Goal: Task Accomplishment & Management: Manage account settings

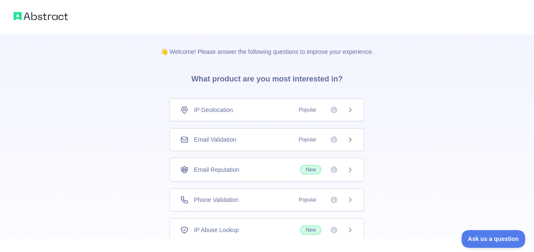
click at [132, 143] on div "👋 Welcome! Please answer the following questions to improve your experience. Wh…" at bounding box center [267, 156] width 534 height 312
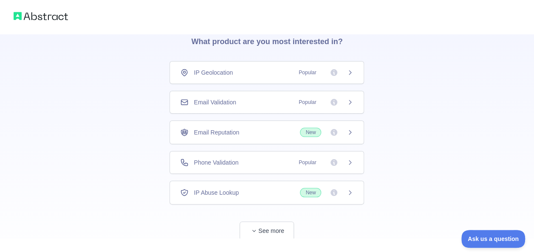
scroll to position [41, 0]
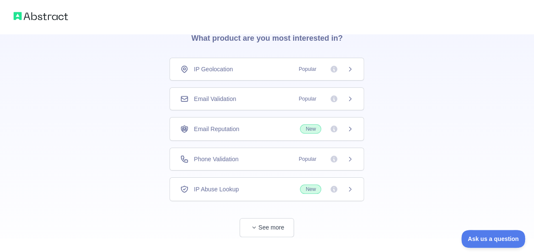
click at [246, 75] on div "IP Geolocation Popular" at bounding box center [267, 69] width 195 height 23
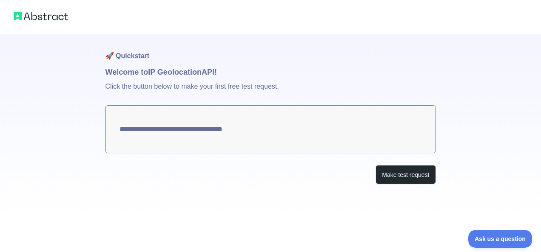
type textarea "**********"
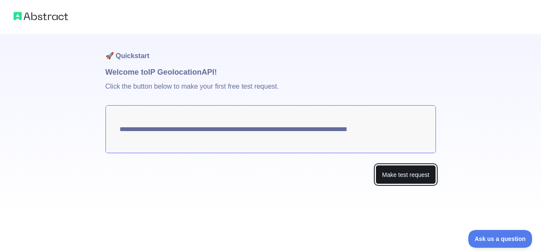
click at [382, 170] on button "Make test request" at bounding box center [405, 174] width 60 height 19
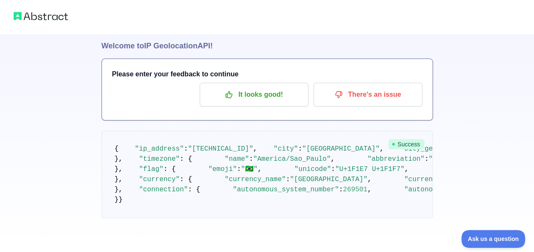
scroll to position [45, 0]
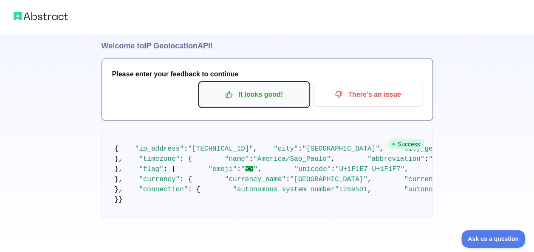
click at [250, 83] on button "It looks good!" at bounding box center [254, 95] width 109 height 24
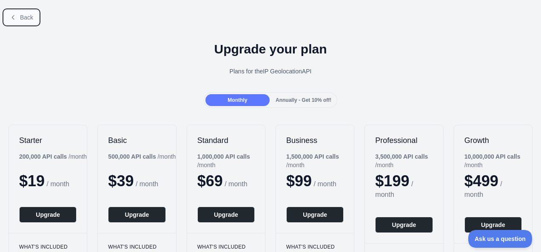
click at [24, 17] on span "Back" at bounding box center [26, 17] width 13 height 7
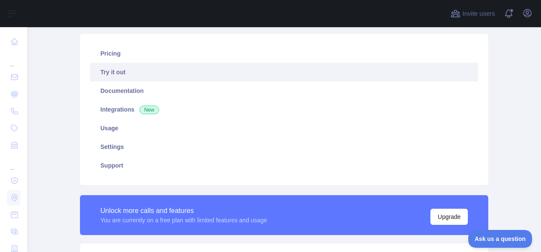
scroll to position [57, 0]
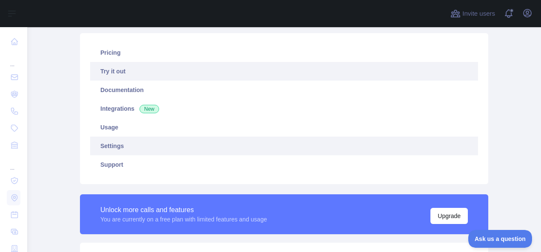
click at [102, 145] on link "Settings" at bounding box center [284, 146] width 388 height 19
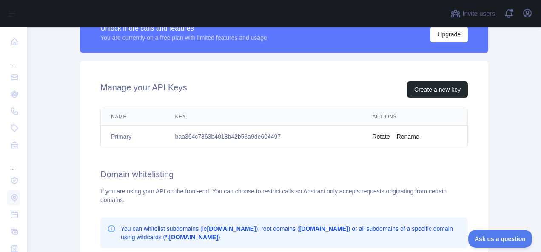
scroll to position [240, 0]
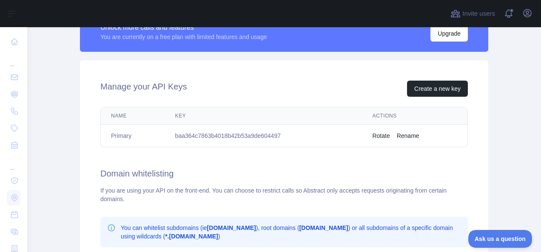
click at [213, 134] on td "baa364c7863b4018b42b53a9de604497" at bounding box center [263, 136] width 197 height 23
copy td "baa364c7863b4018b42b53a9de604497"
